Goal: Task Accomplishment & Management: Use online tool/utility

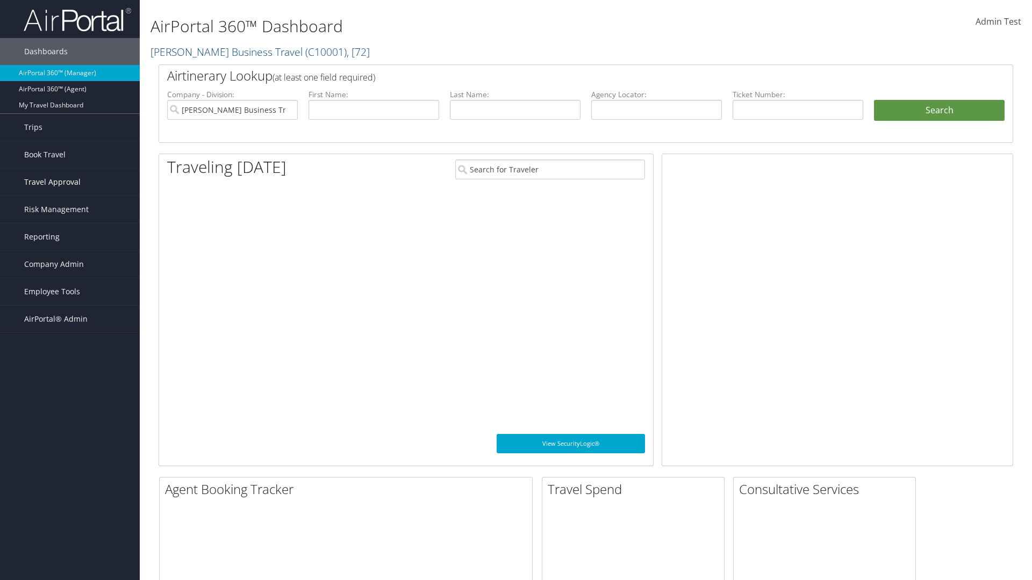
click at [70, 182] on span "Travel Approval" at bounding box center [52, 182] width 56 height 27
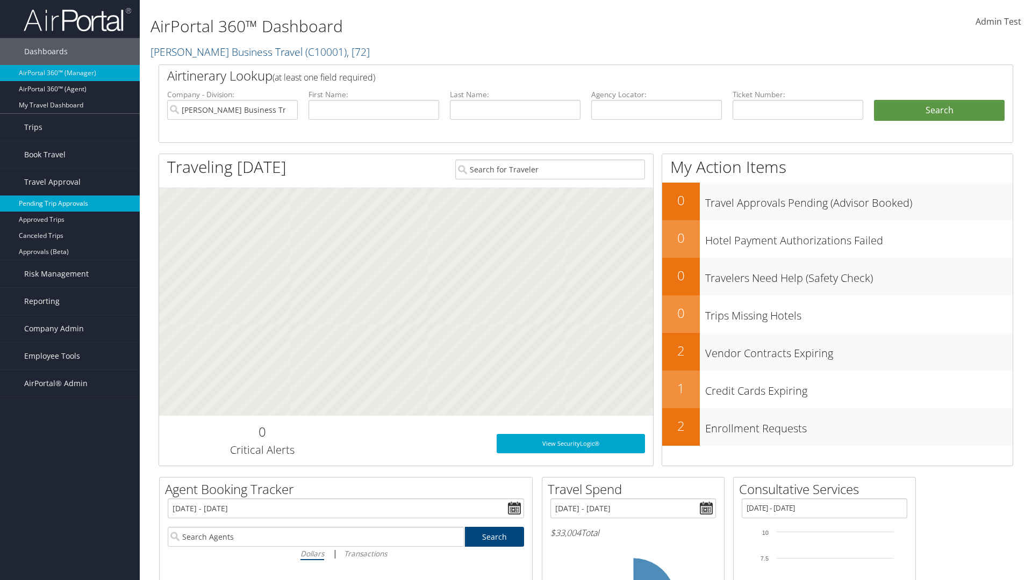
click at [70, 204] on link "Pending Trip Approvals" at bounding box center [70, 204] width 140 height 16
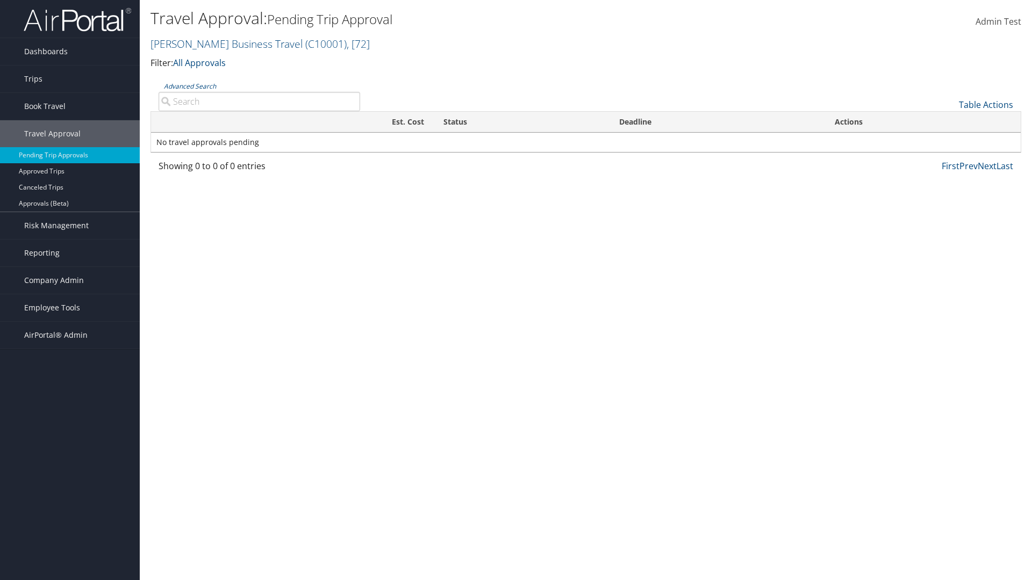
click at [190, 86] on link "Advanced Search" at bounding box center [190, 86] width 52 height 9
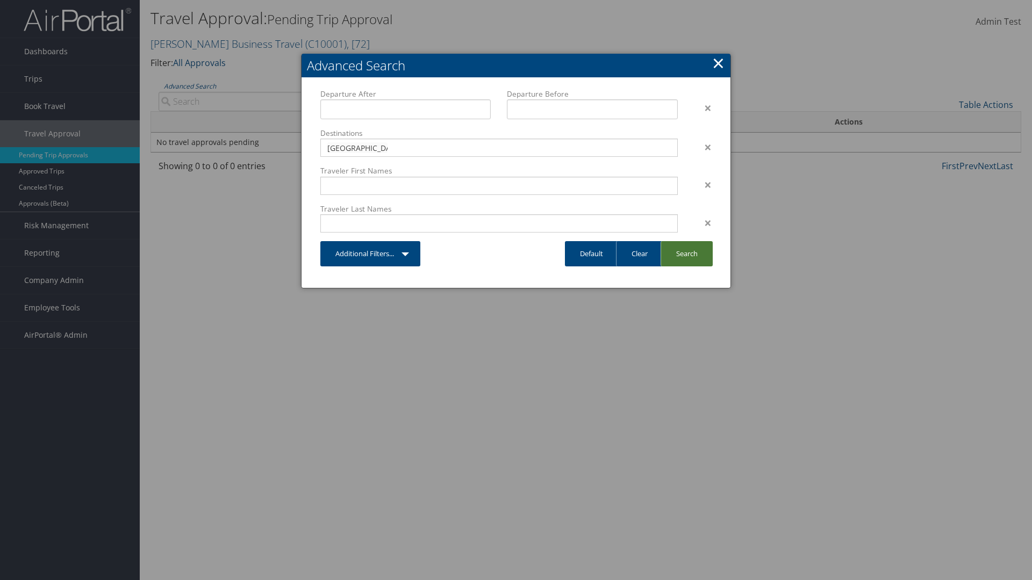
type input "[GEOGRAPHIC_DATA]"
click at [686, 254] on link "Search" at bounding box center [687, 253] width 52 height 25
type input "[GEOGRAPHIC_DATA]"
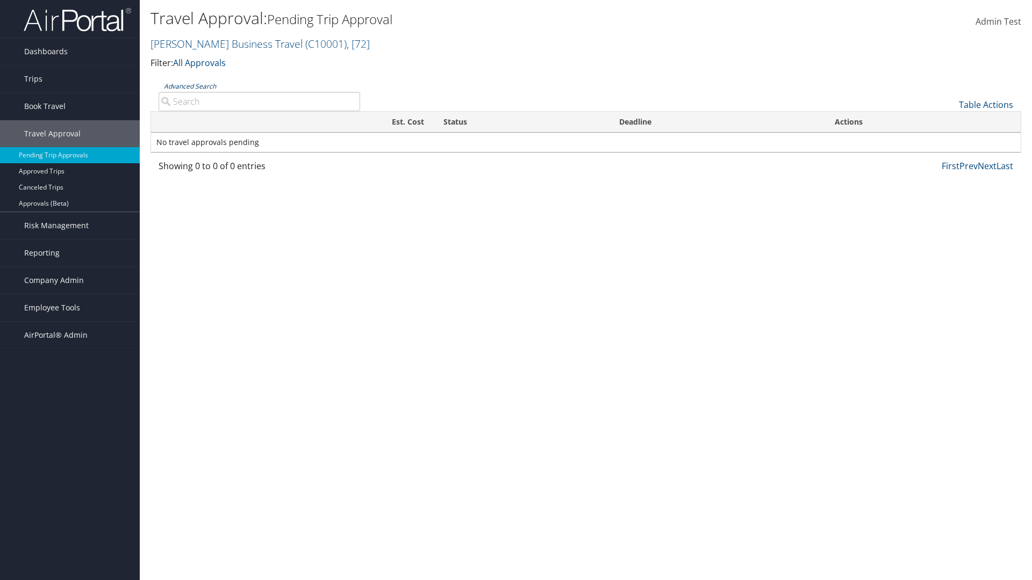
click at [190, 86] on link "Advanced Search" at bounding box center [190, 86] width 52 height 9
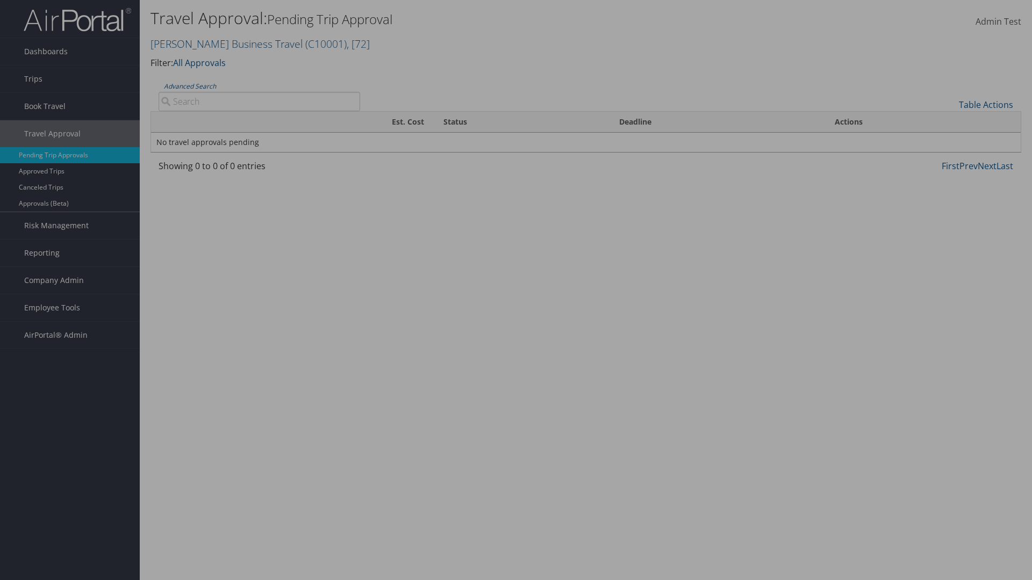
click at [0, 0] on link "Clear" at bounding box center [0, 0] width 0 height 0
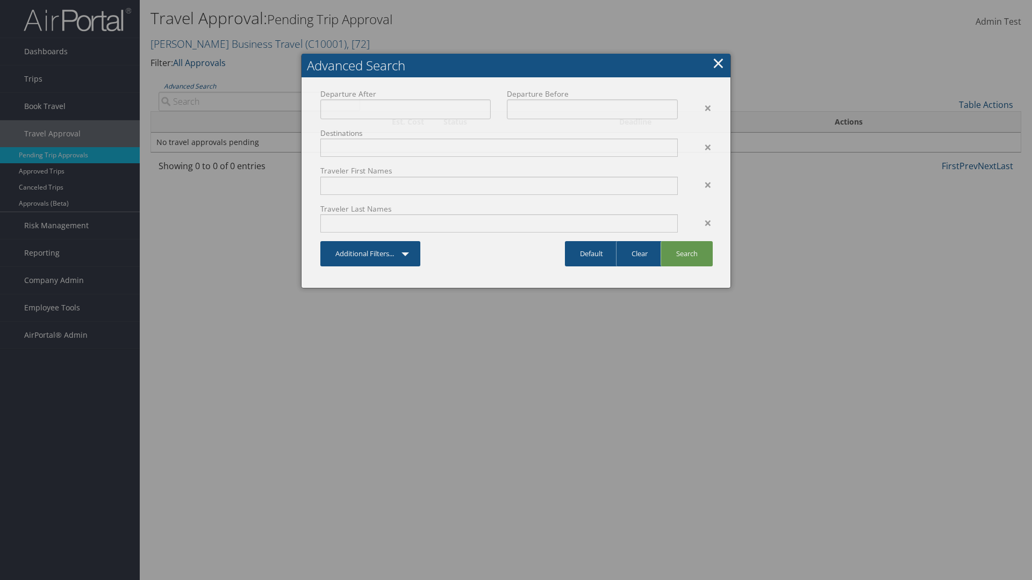
click at [718, 63] on link "×" at bounding box center [718, 62] width 12 height 21
